Goal: Task Accomplishment & Management: Manage account settings

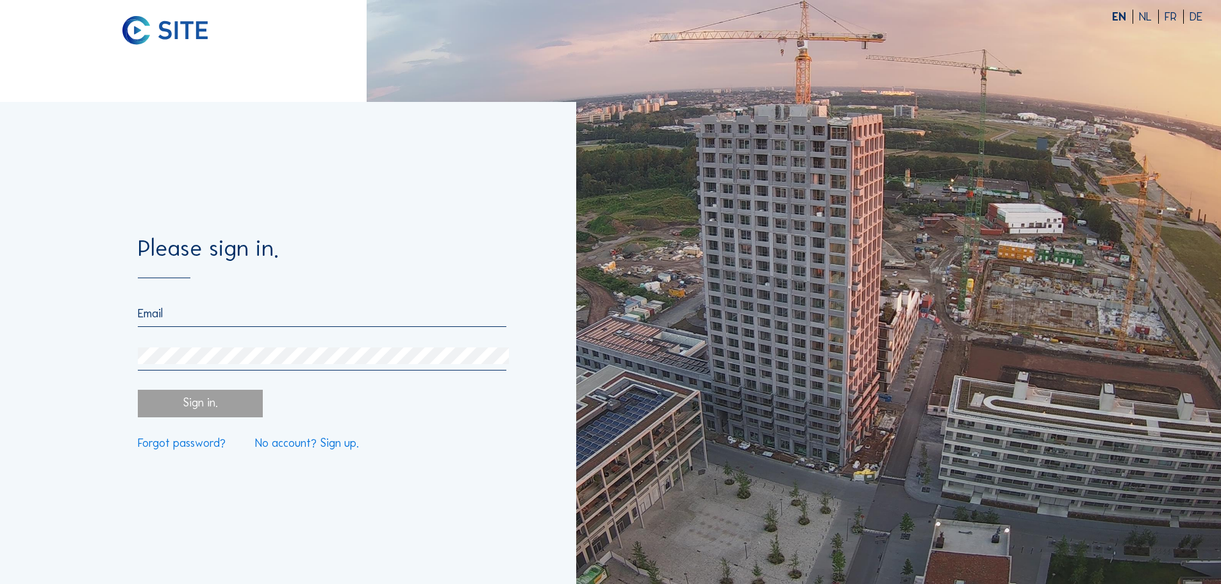
click at [233, 308] on input "email" at bounding box center [322, 313] width 368 height 14
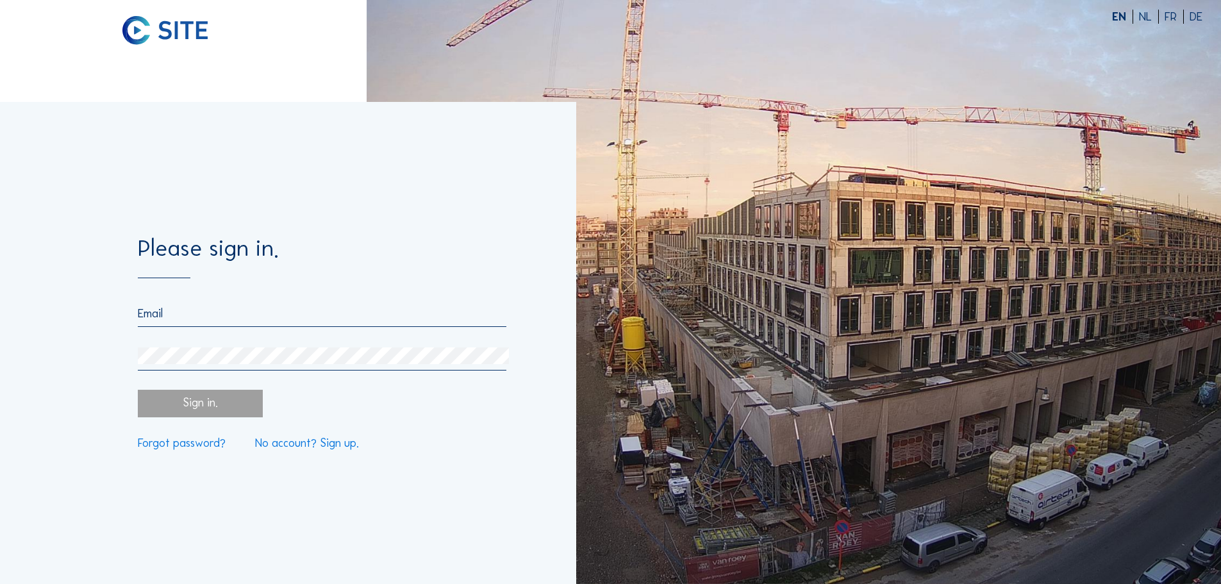
click at [168, 313] on input "email" at bounding box center [322, 313] width 368 height 14
click at [162, 314] on input "email" at bounding box center [322, 313] width 368 height 14
click at [203, 318] on input "email" at bounding box center [322, 313] width 368 height 14
paste input "[EMAIL_ADDRESS][DOMAIN_NAME]"
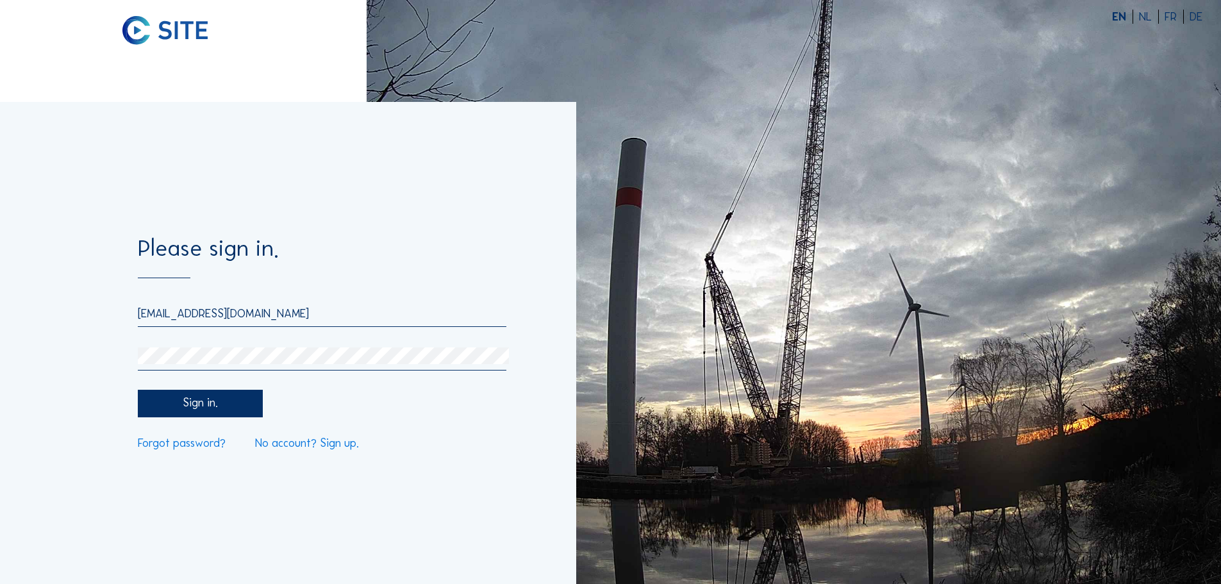
click at [215, 408] on div "Sign in." at bounding box center [200, 404] width 124 height 28
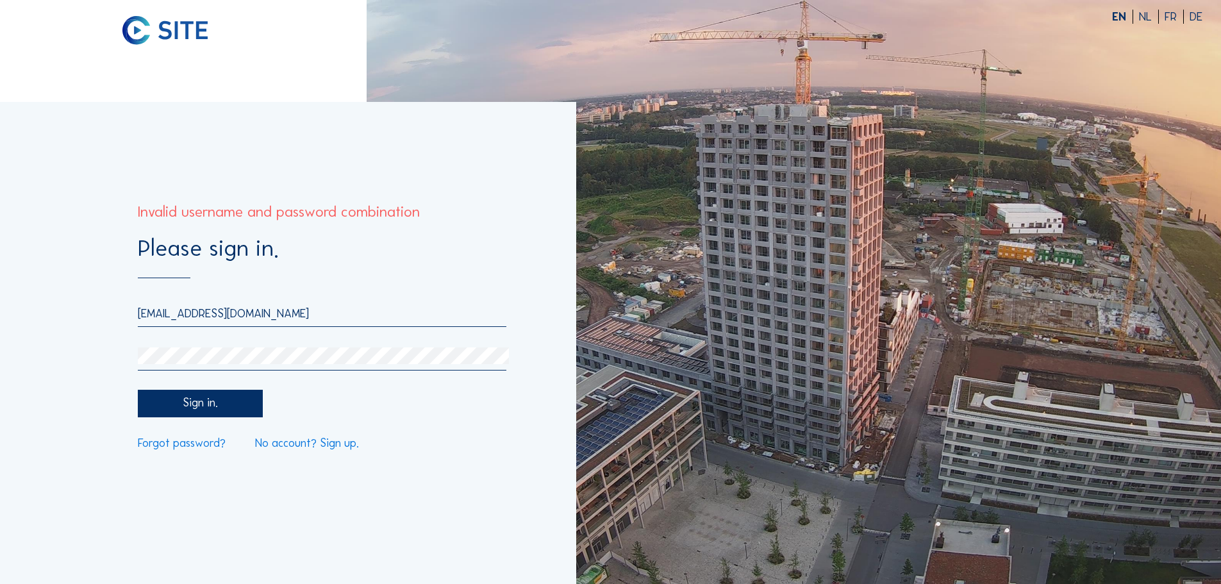
click at [75, 359] on div "Please sign in. [EMAIL_ADDRESS][DOMAIN_NAME] Sign in. Forgot password? No accou…" at bounding box center [288, 343] width 576 height 482
click at [138, 315] on input "[EMAIL_ADDRESS][DOMAIN_NAME]" at bounding box center [322, 313] width 368 height 14
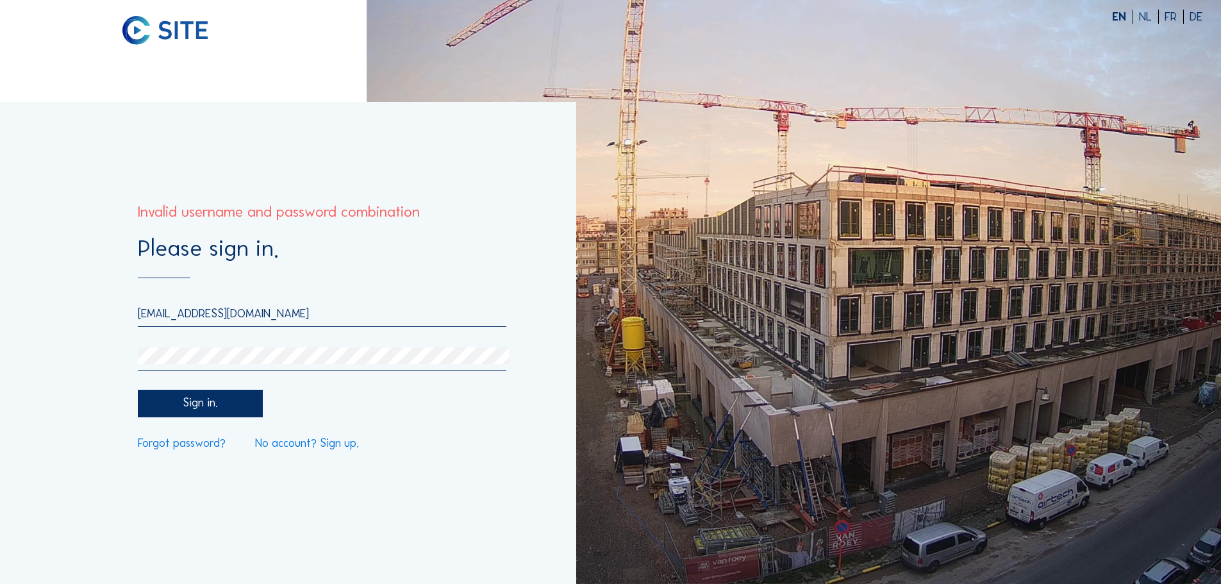
click at [199, 316] on input "[EMAIL_ADDRESS][DOMAIN_NAME]" at bounding box center [322, 313] width 368 height 14
drag, startPoint x: 192, startPoint y: 316, endPoint x: 317, endPoint y: 306, distance: 124.7
click at [317, 310] on input "[EMAIL_ADDRESS][DOMAIN_NAME]" at bounding box center [322, 313] width 368 height 14
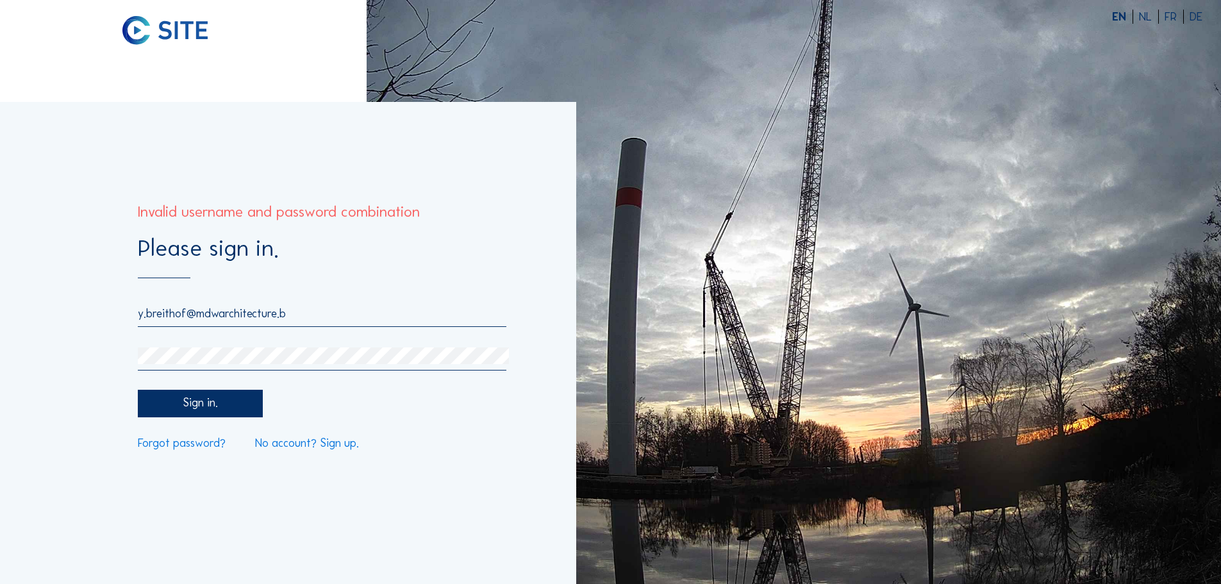
type input "[EMAIL_ADDRESS][DOMAIN_NAME]"
